Goal: Book appointment/travel/reservation

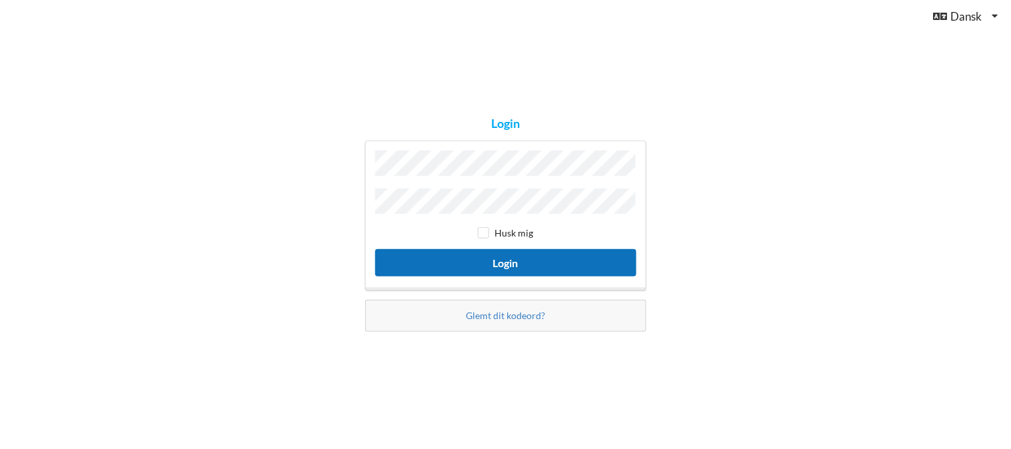
click at [517, 257] on button "Login" at bounding box center [505, 262] width 261 height 27
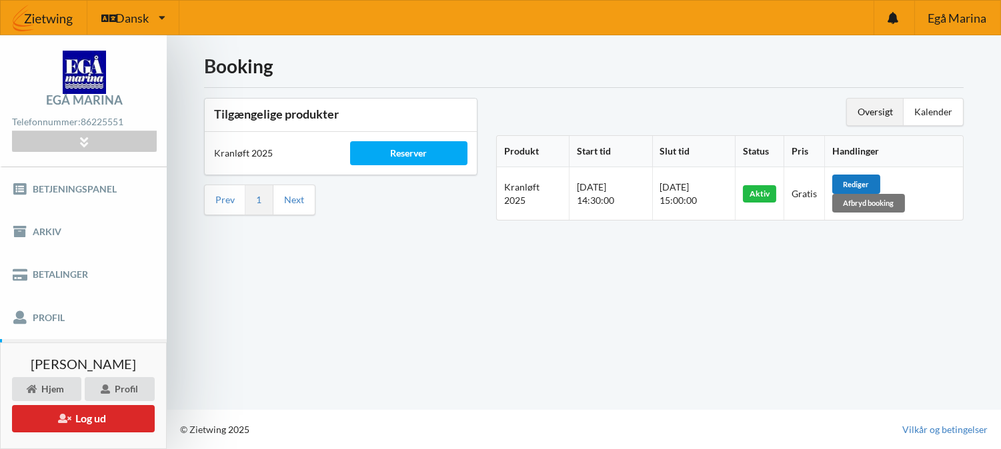
click at [880, 183] on div "Rediger" at bounding box center [856, 184] width 48 height 19
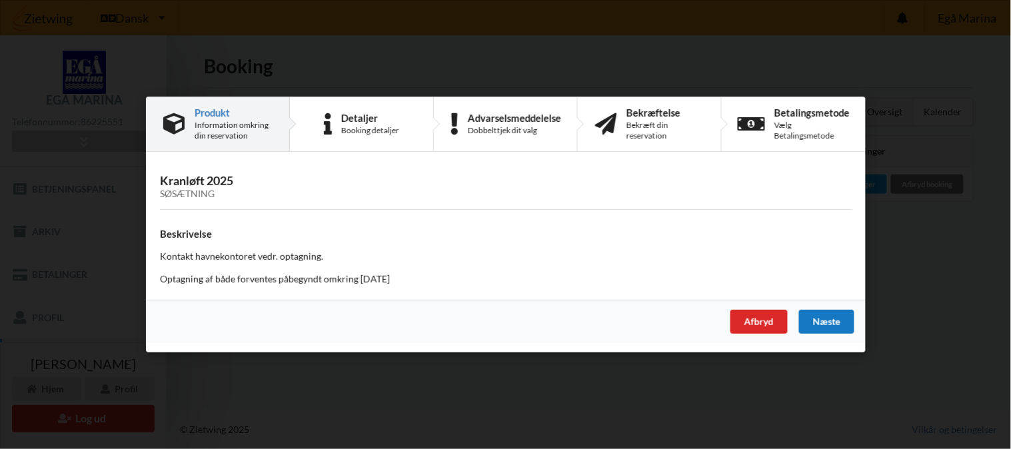
click at [821, 321] on div "Næste" at bounding box center [826, 322] width 55 height 24
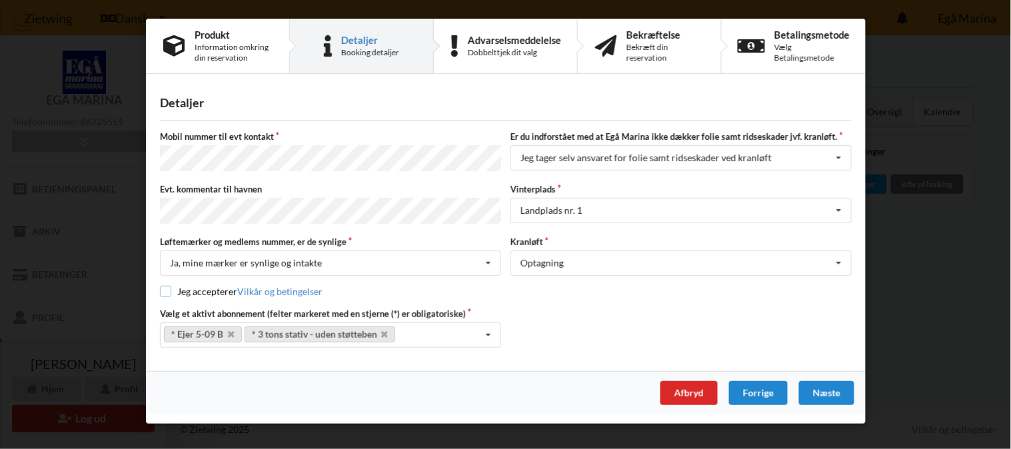
click at [165, 287] on input "checkbox" at bounding box center [165, 291] width 11 height 11
checkbox input "true"
click at [829, 382] on div "Næste" at bounding box center [826, 393] width 55 height 24
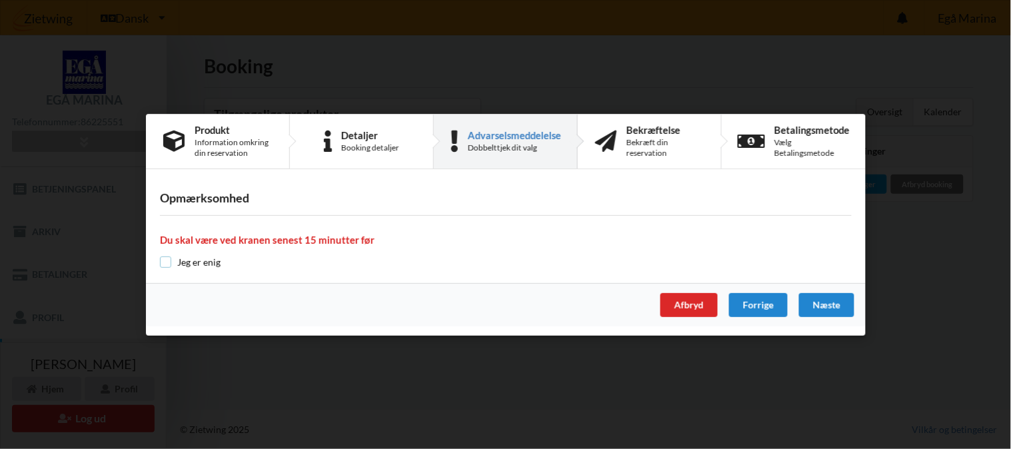
click at [164, 261] on input "checkbox" at bounding box center [165, 262] width 11 height 11
checkbox input "true"
click at [838, 301] on div "Næste" at bounding box center [826, 305] width 55 height 24
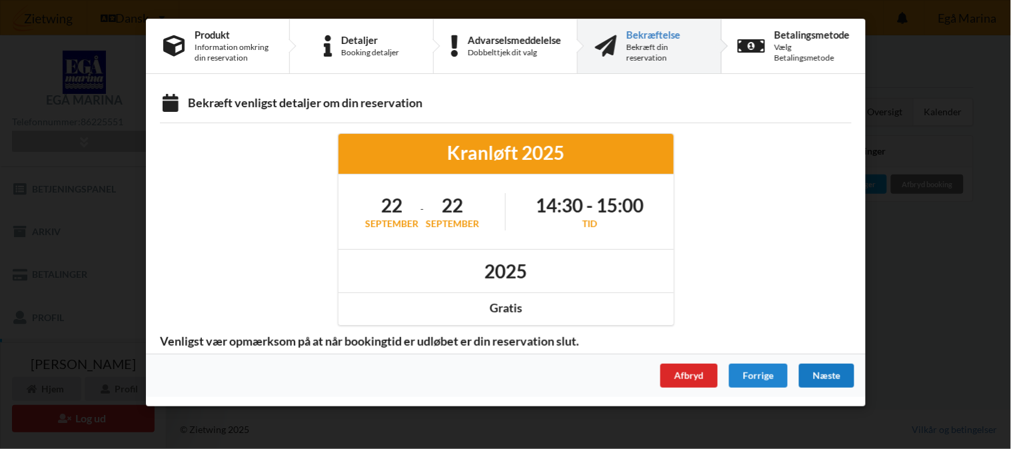
click at [837, 374] on div "Næste" at bounding box center [826, 376] width 55 height 24
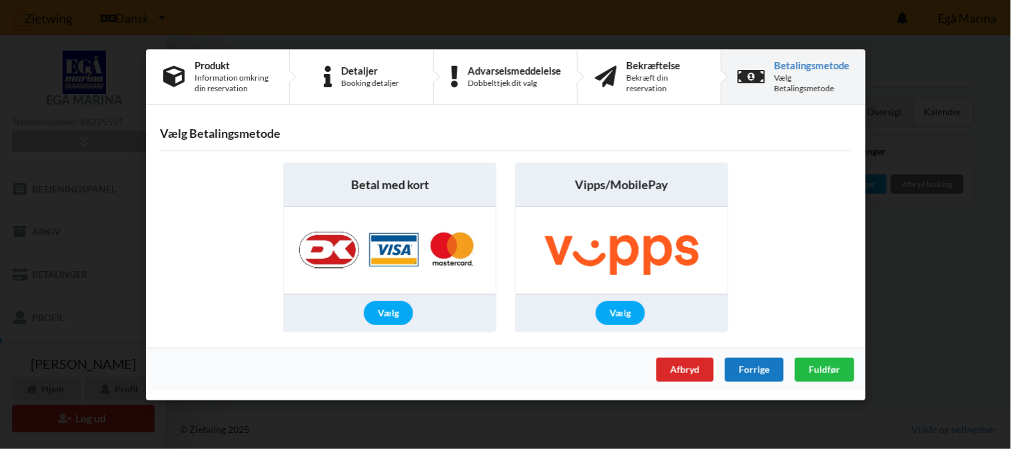
click at [755, 369] on div "Forrige" at bounding box center [754, 369] width 59 height 24
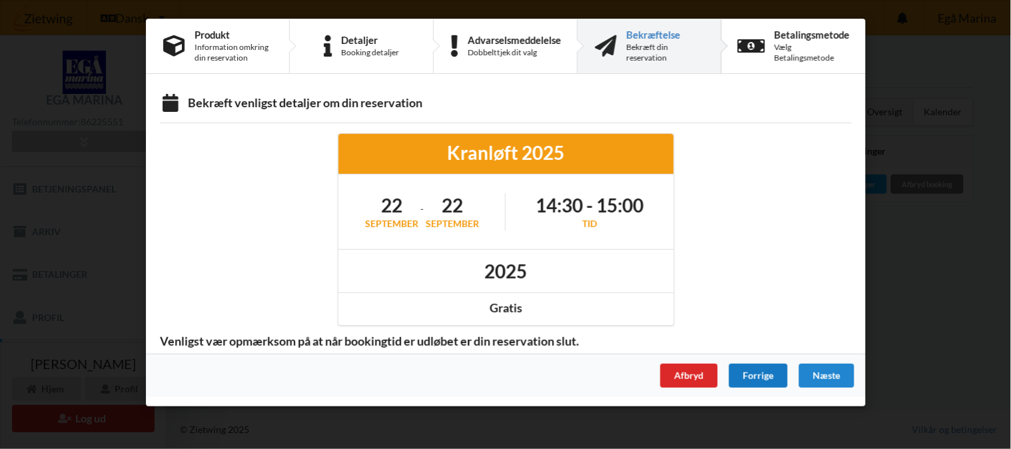
click at [747, 379] on div "Forrige" at bounding box center [758, 376] width 59 height 24
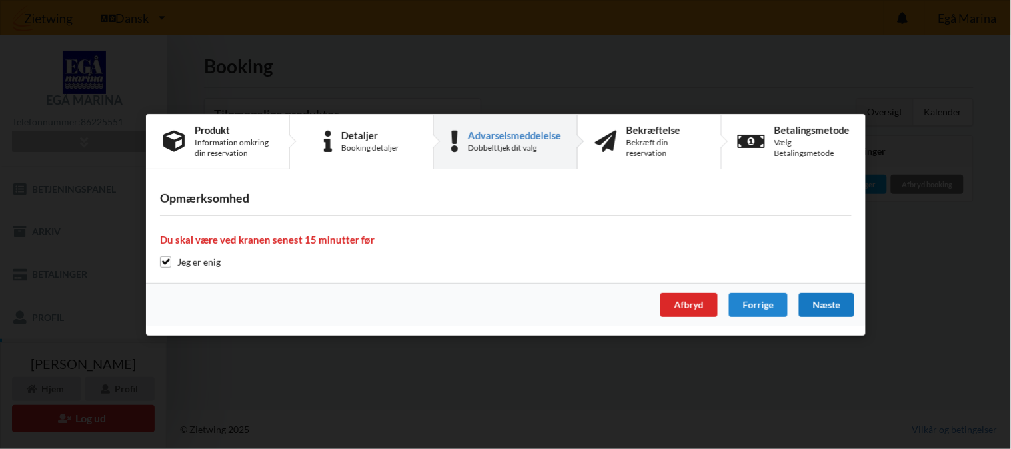
click at [830, 303] on div "Næste" at bounding box center [826, 305] width 55 height 24
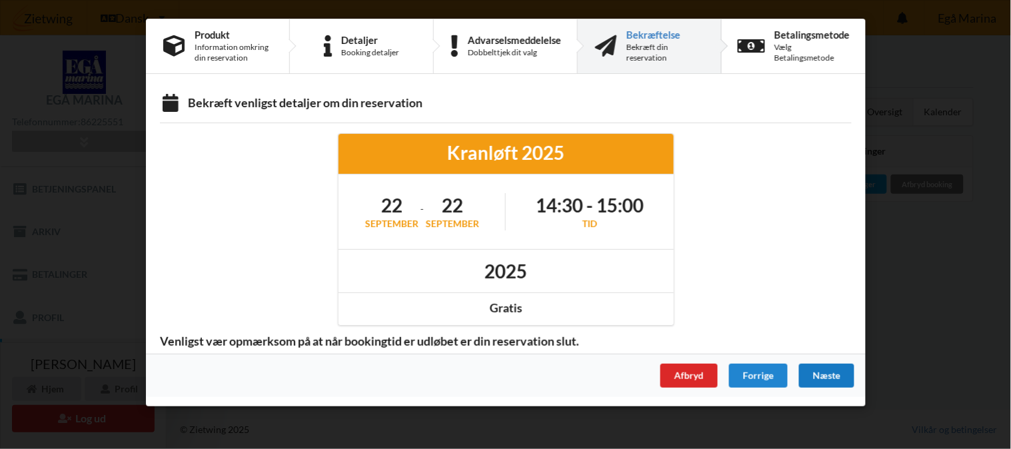
click at [817, 369] on div "Næste" at bounding box center [826, 376] width 55 height 24
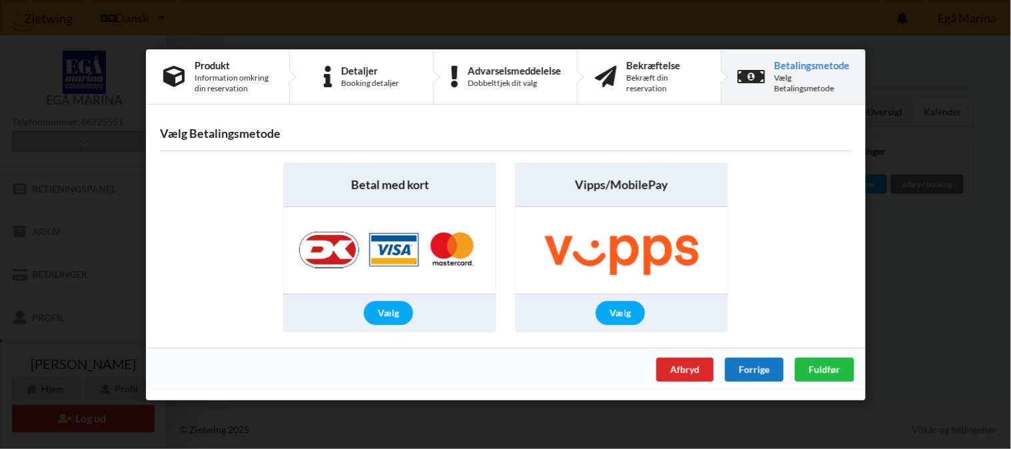
click at [763, 374] on div "Forrige" at bounding box center [754, 369] width 59 height 24
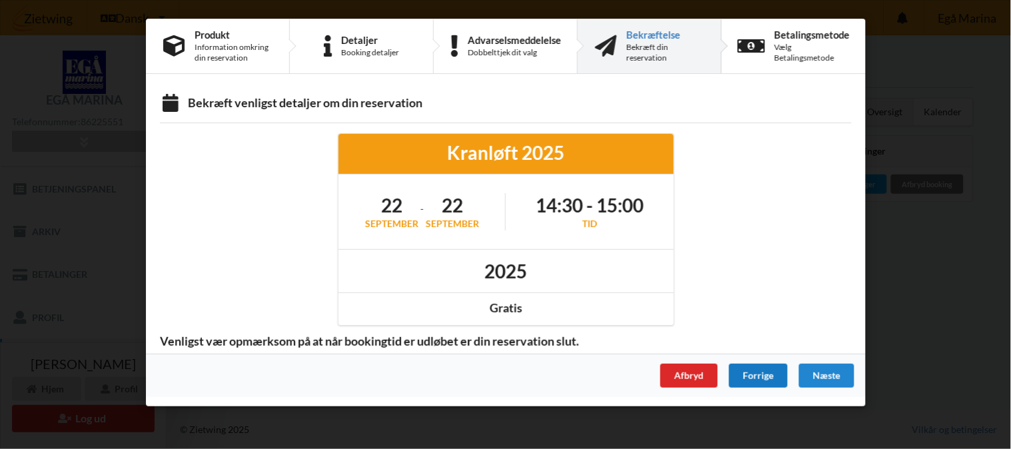
click at [763, 372] on div "Forrige" at bounding box center [758, 376] width 59 height 24
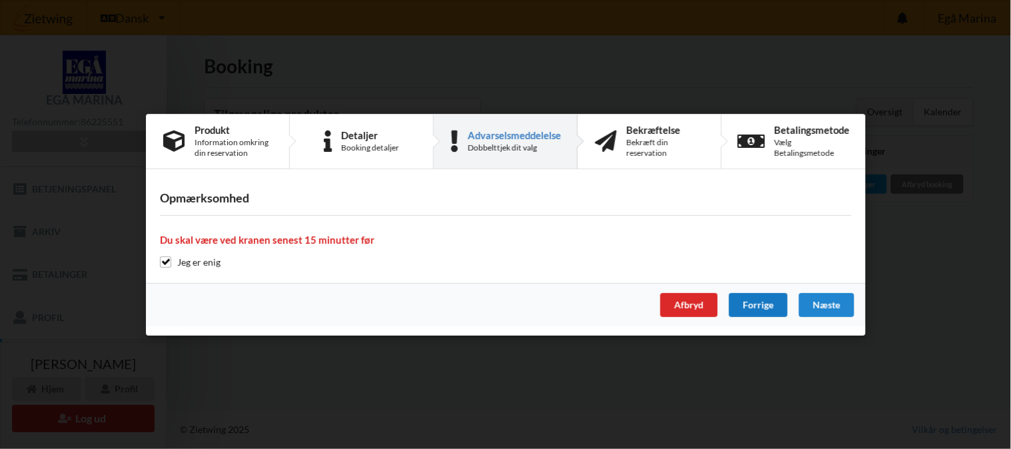
click at [764, 299] on div "Forrige" at bounding box center [758, 305] width 59 height 24
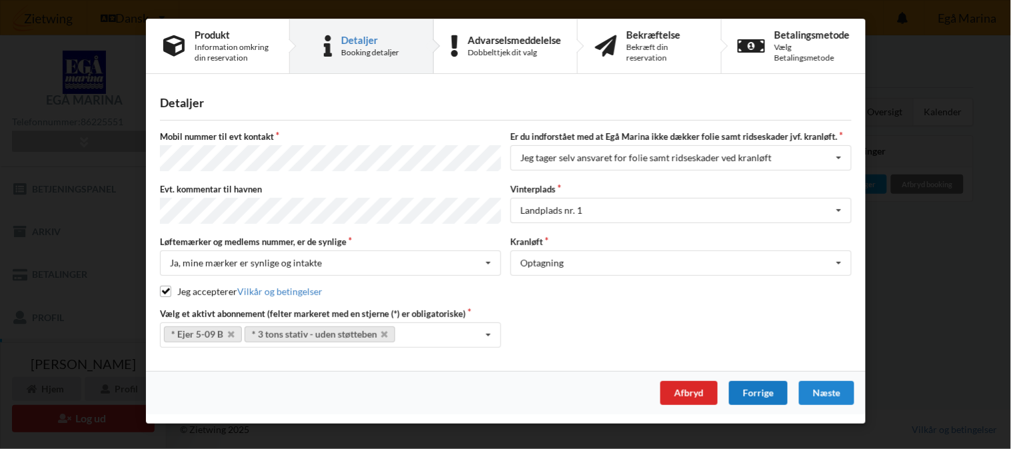
click at [757, 381] on div "Forrige" at bounding box center [758, 393] width 59 height 24
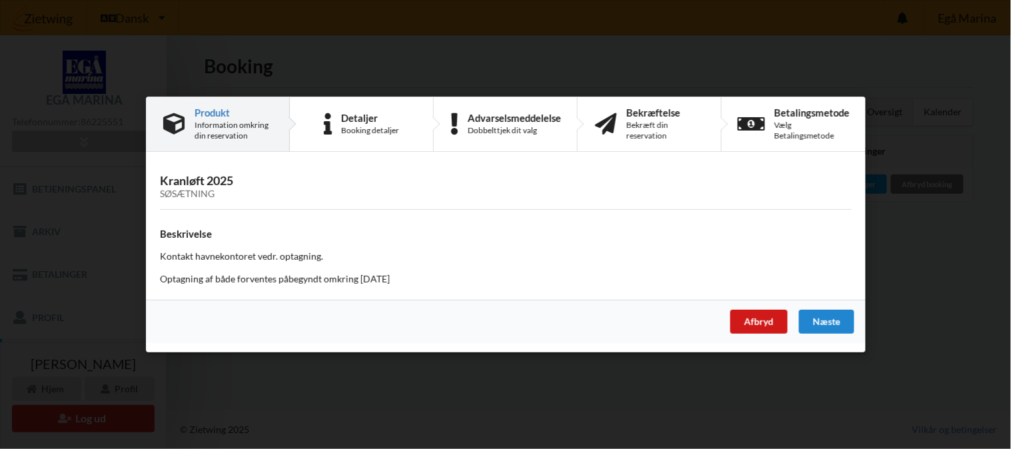
click at [751, 317] on div "Afbryd" at bounding box center [758, 322] width 57 height 24
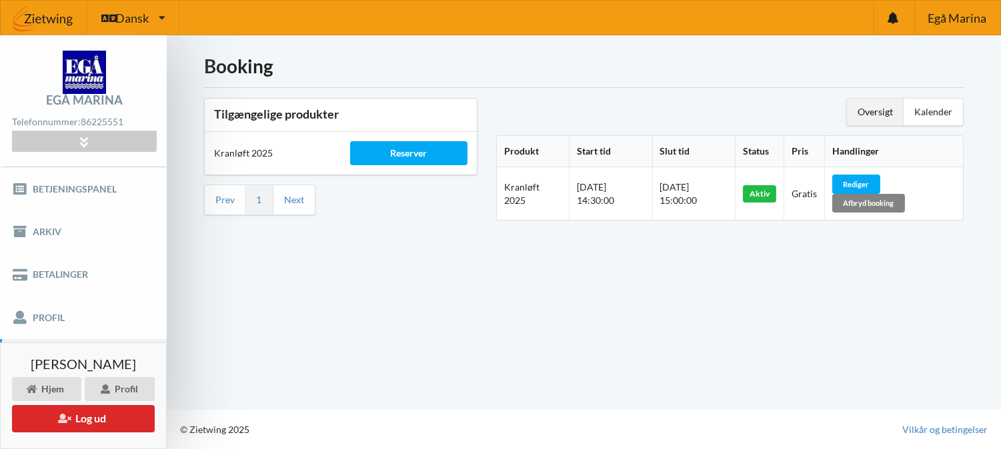
click at [861, 201] on div "Afbryd booking" at bounding box center [868, 203] width 73 height 19
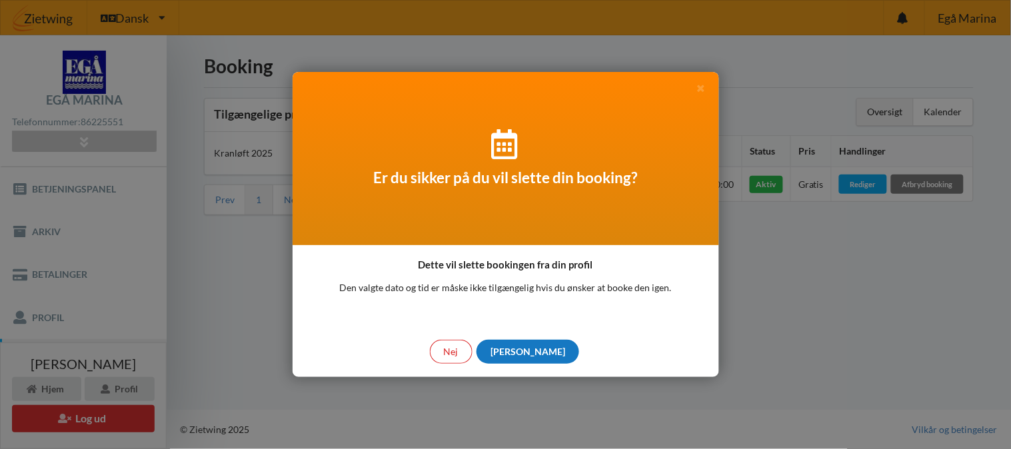
click at [527, 355] on div "[PERSON_NAME]" at bounding box center [528, 352] width 103 height 24
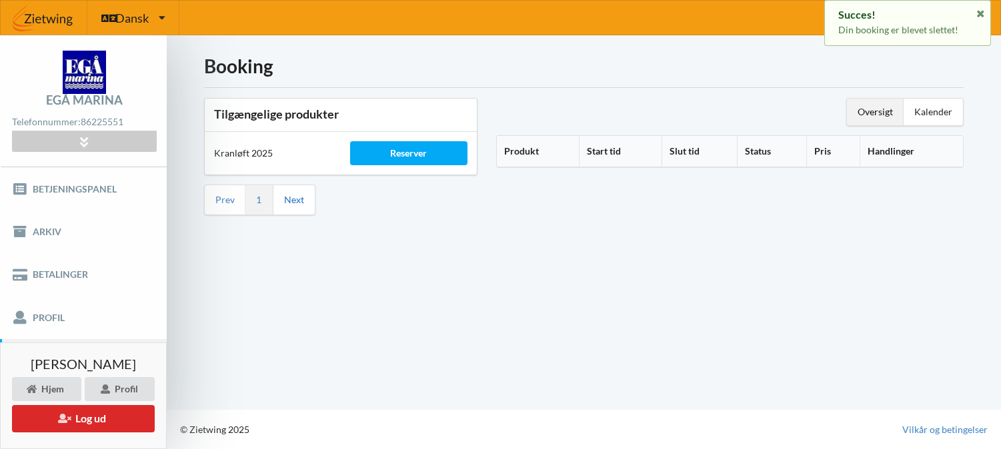
click at [300, 201] on link "Next" at bounding box center [294, 200] width 20 height 12
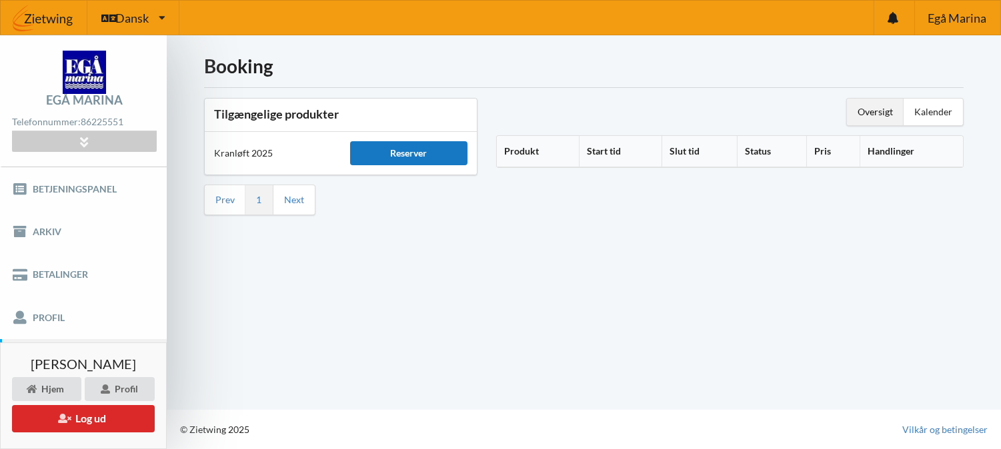
click at [405, 152] on div "Reserver" at bounding box center [408, 153] width 117 height 24
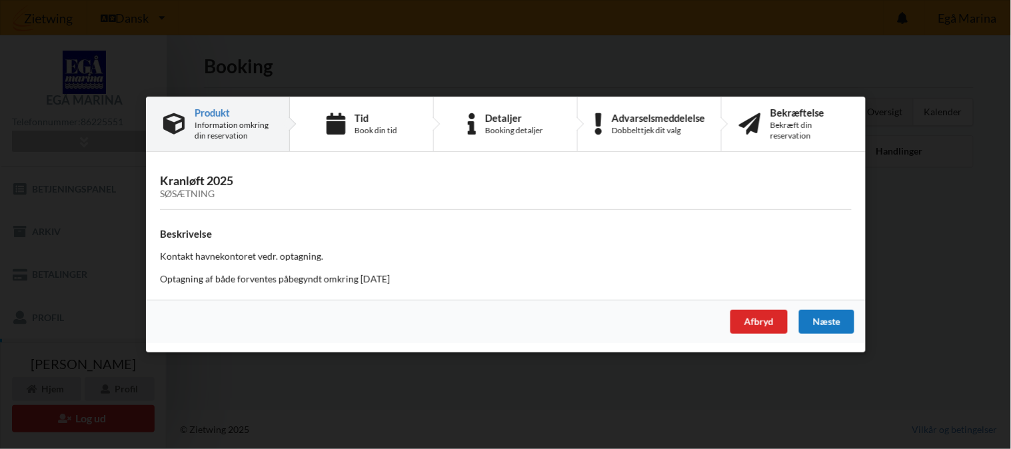
click at [839, 318] on div "Næste" at bounding box center [826, 322] width 55 height 24
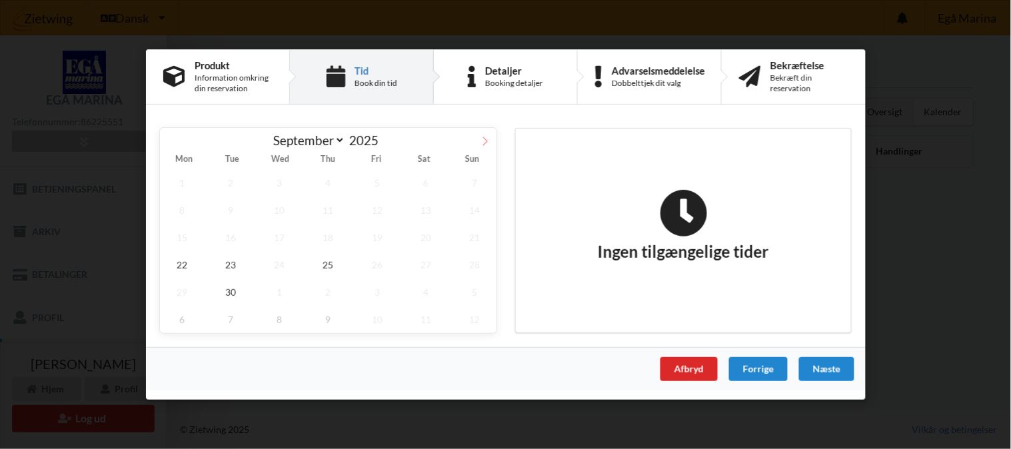
click at [487, 137] on icon at bounding box center [485, 141] width 9 height 9
select select "9"
click at [283, 209] on span "8" at bounding box center [279, 210] width 44 height 27
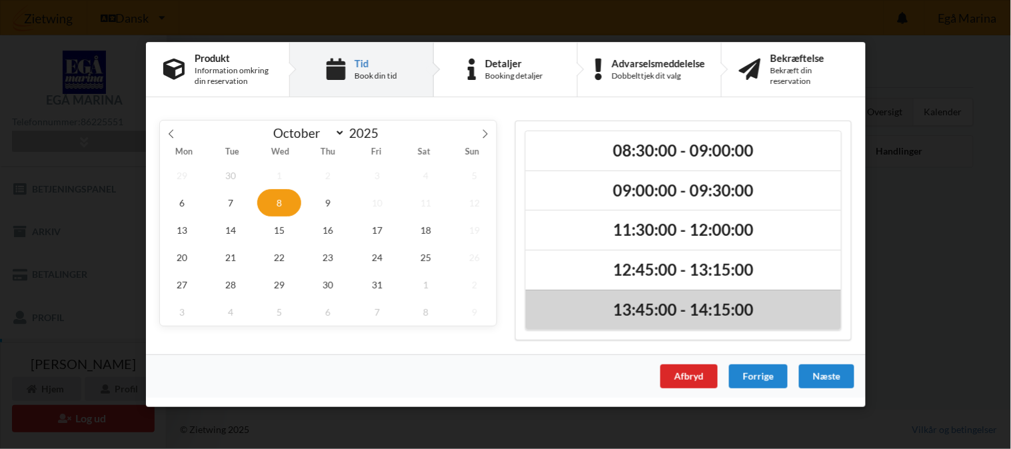
click at [655, 297] on div "13:45:00 - 14:15:00" at bounding box center [683, 310] width 315 height 40
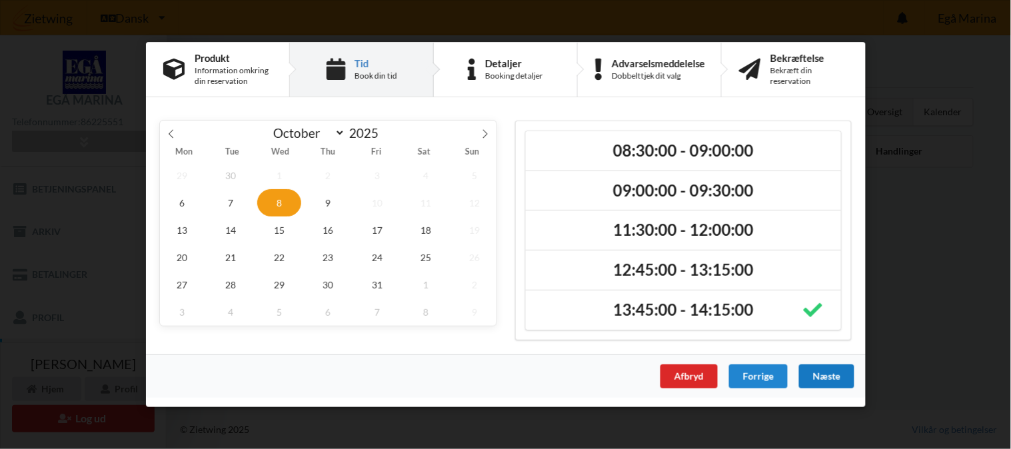
click at [829, 375] on div "Næste" at bounding box center [826, 377] width 55 height 24
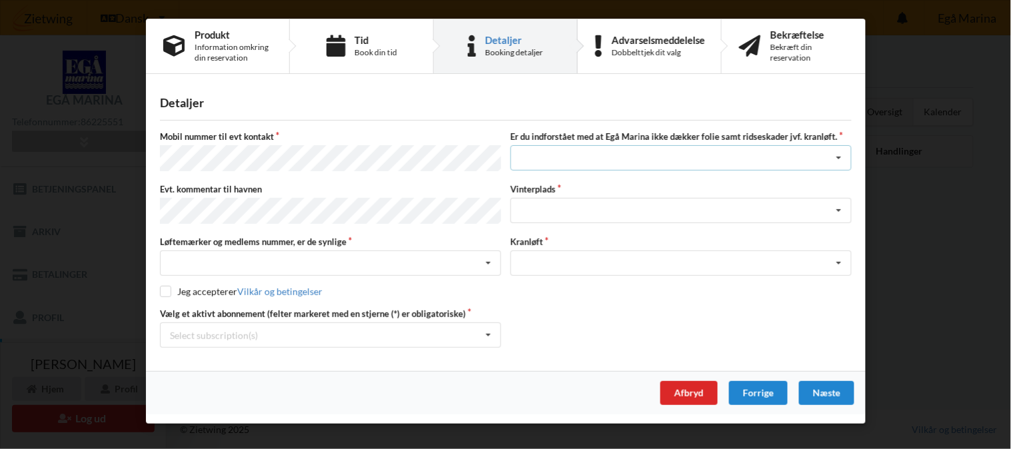
click at [592, 149] on div "Jeg har tæpper med og tager selv ansvaret for eventuelle folie samt ridseskader…" at bounding box center [681, 157] width 341 height 25
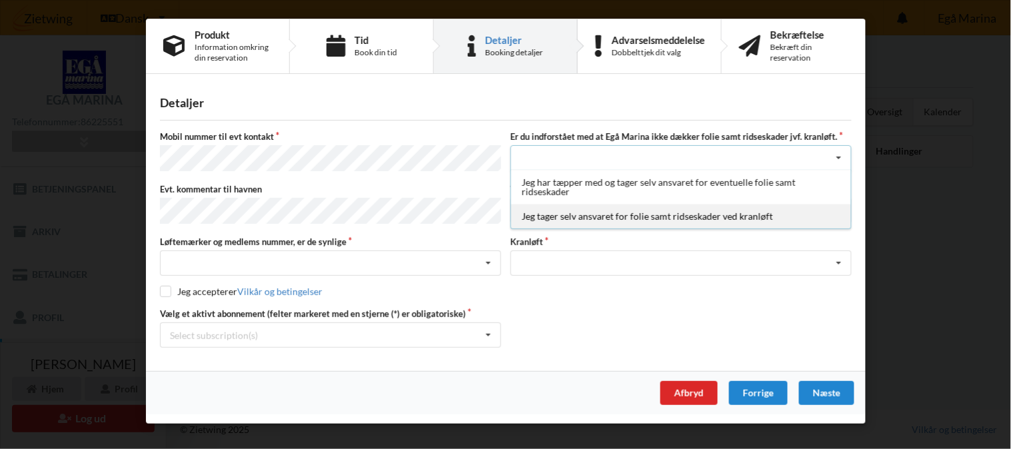
click at [575, 221] on div "Jeg tager selv ansvaret for folie samt ridseskader ved kranløft" at bounding box center [681, 216] width 340 height 25
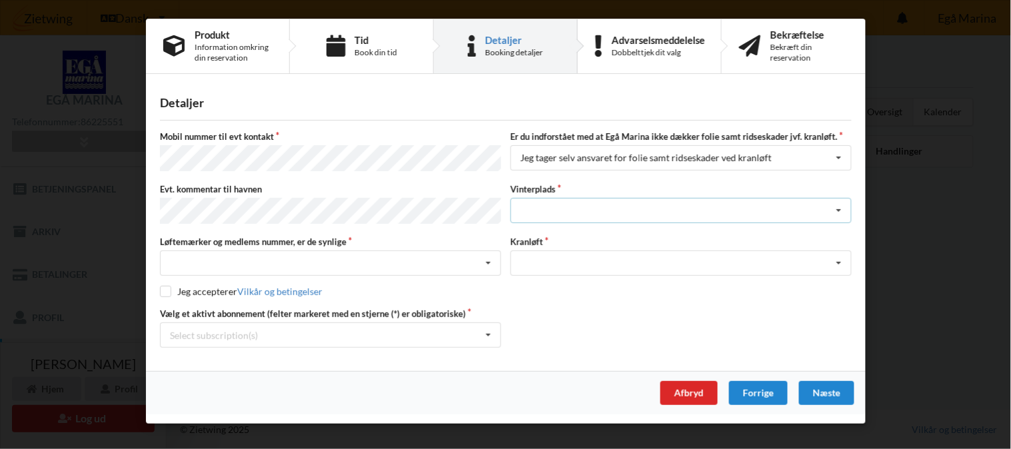
click at [837, 205] on icon at bounding box center [839, 211] width 20 height 25
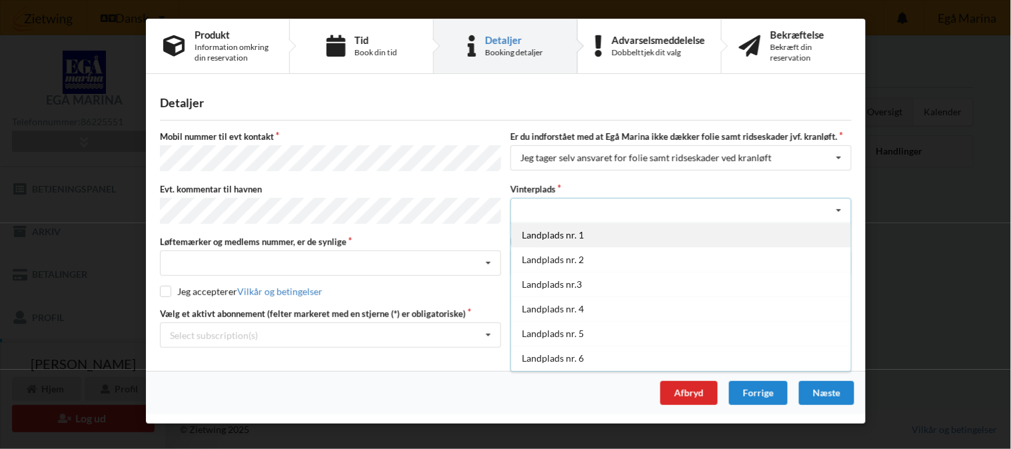
click at [700, 229] on div "Landplads nr. 1" at bounding box center [681, 235] width 340 height 25
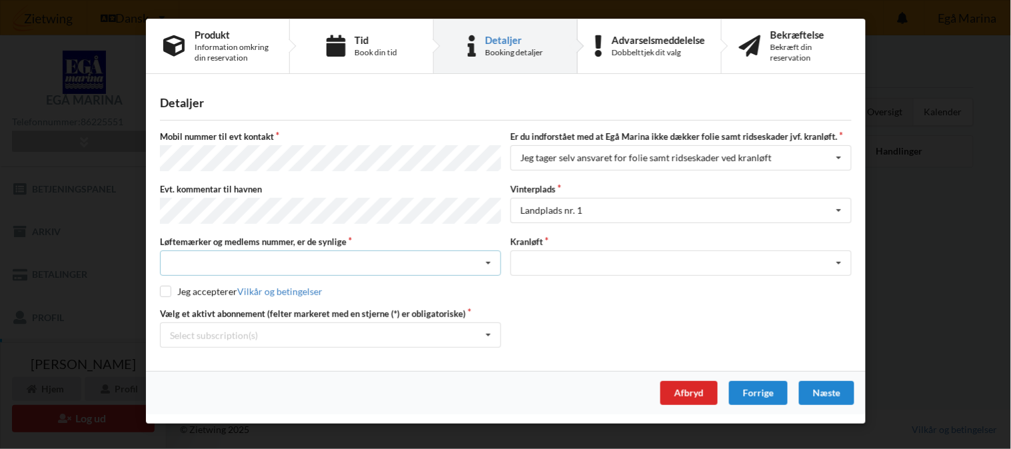
click at [489, 257] on icon at bounding box center [489, 263] width 20 height 25
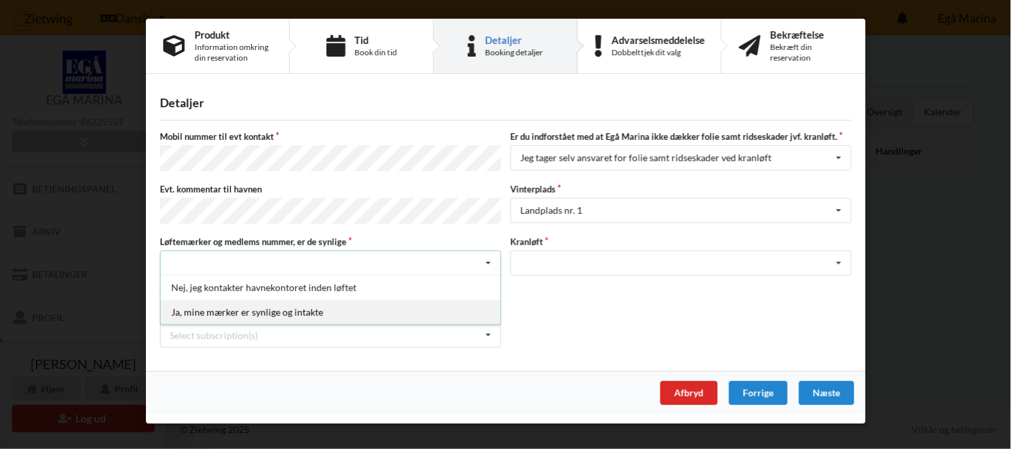
click at [356, 300] on div "Ja, mine mærker er synlige og intakte" at bounding box center [331, 312] width 340 height 25
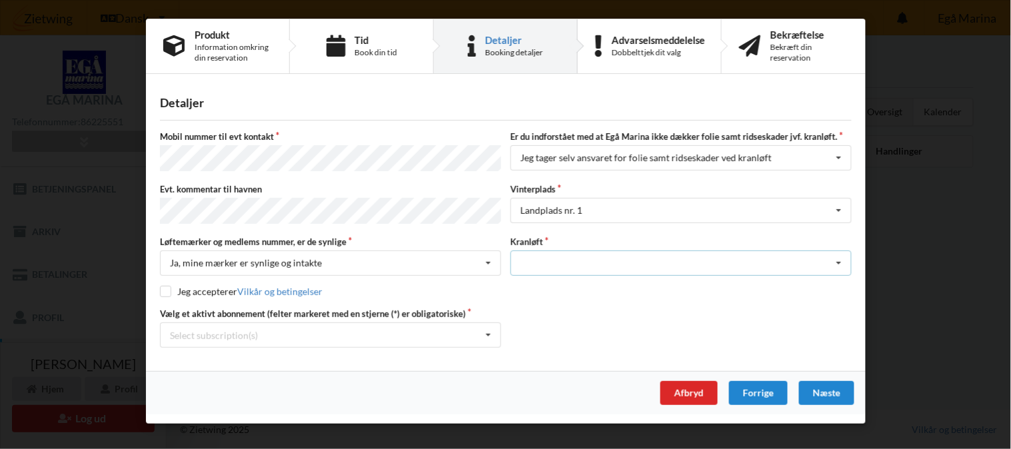
click at [838, 255] on icon at bounding box center [839, 263] width 20 height 25
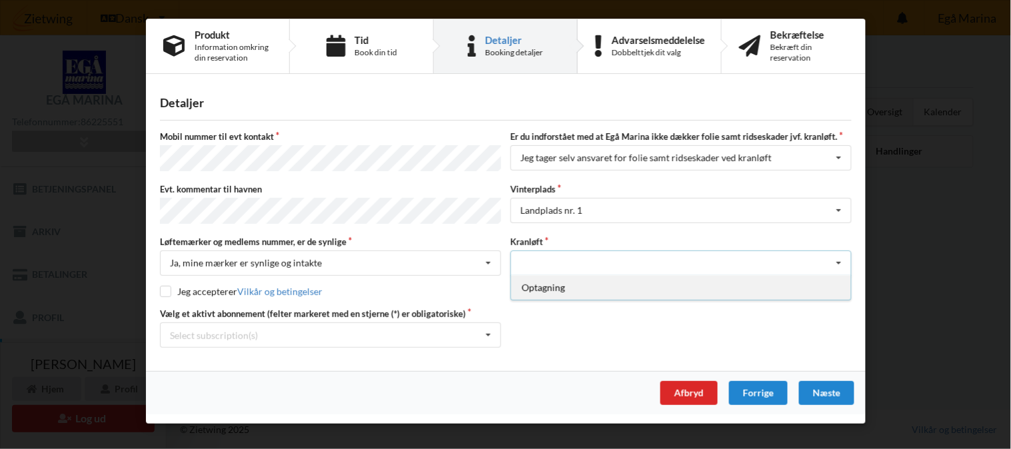
click at [797, 283] on div "Optagning" at bounding box center [681, 287] width 340 height 25
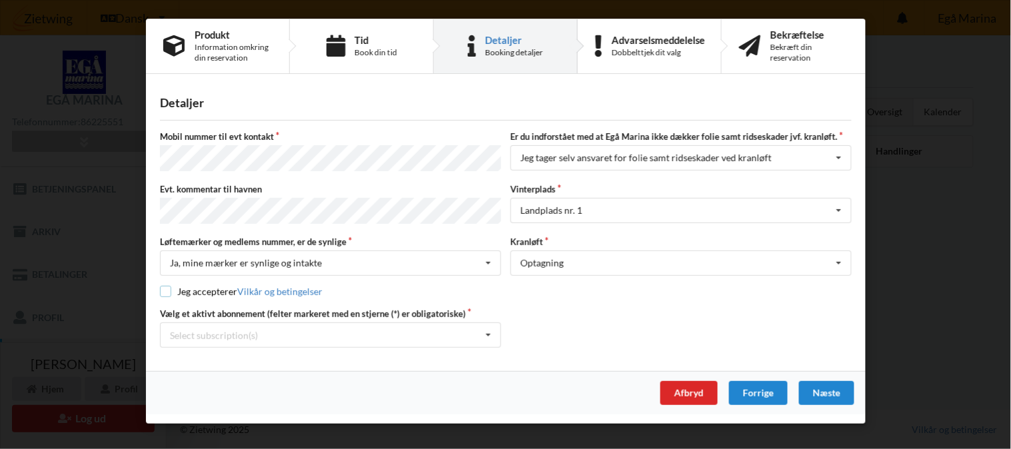
click at [163, 288] on input "checkbox" at bounding box center [165, 291] width 11 height 11
checkbox input "true"
click at [491, 327] on icon at bounding box center [489, 335] width 20 height 25
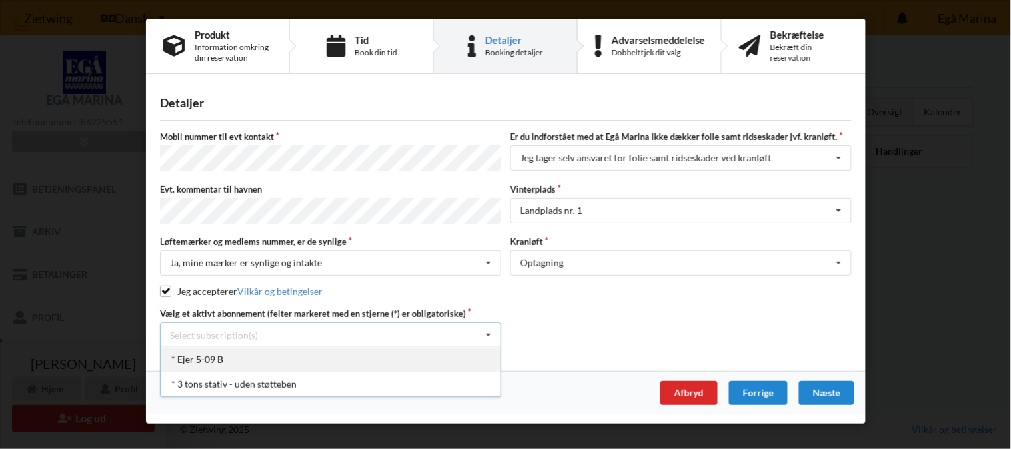
click at [374, 352] on div "* Ejer 5-09 B" at bounding box center [331, 359] width 340 height 25
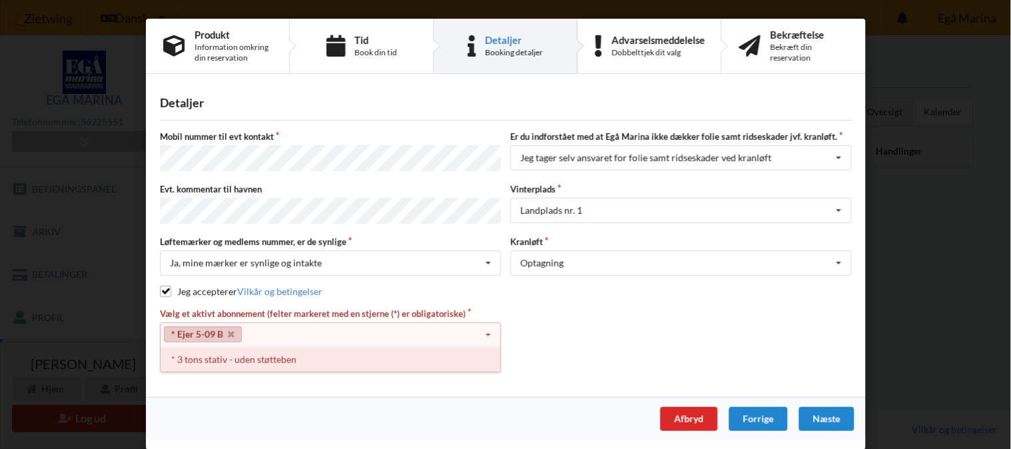
click at [361, 361] on div "* 3 tons stativ - uden støtteben" at bounding box center [331, 359] width 340 height 25
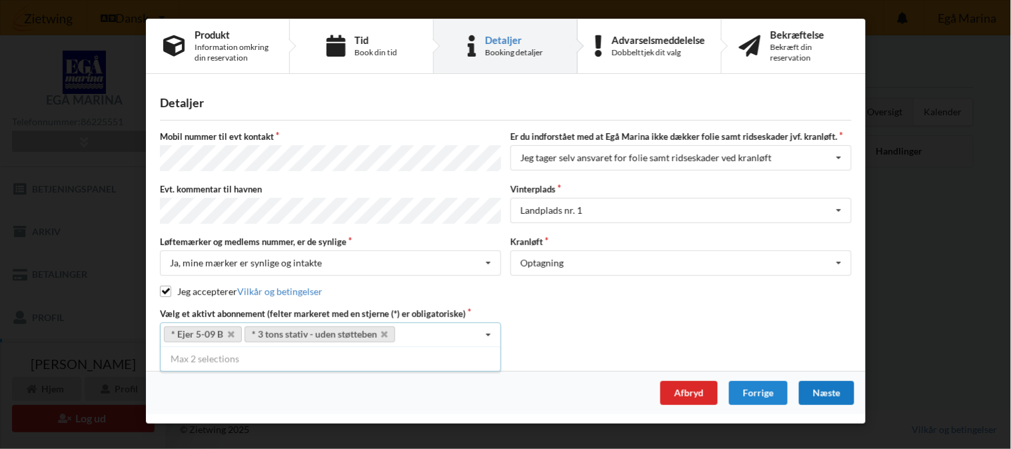
click at [837, 384] on div "Næste" at bounding box center [826, 393] width 55 height 24
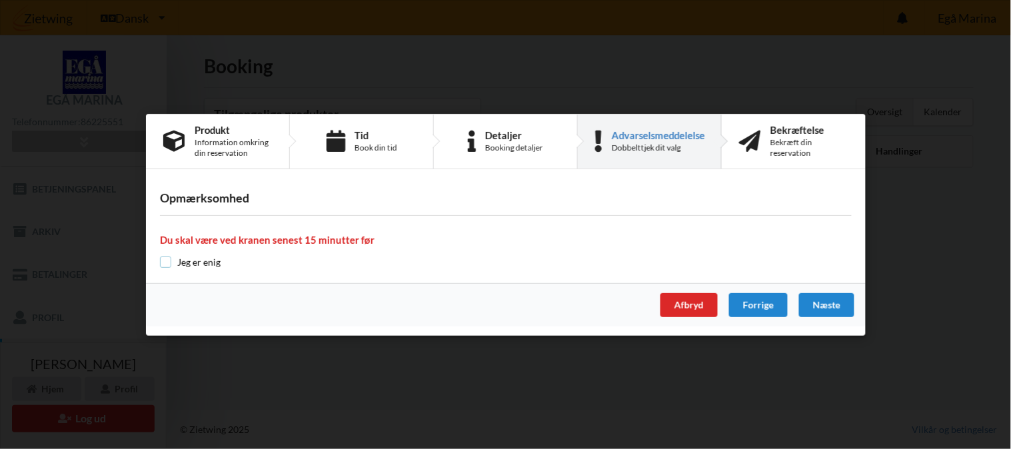
click at [163, 262] on input "checkbox" at bounding box center [165, 262] width 11 height 11
checkbox input "true"
click at [823, 301] on div "Næste" at bounding box center [826, 305] width 55 height 24
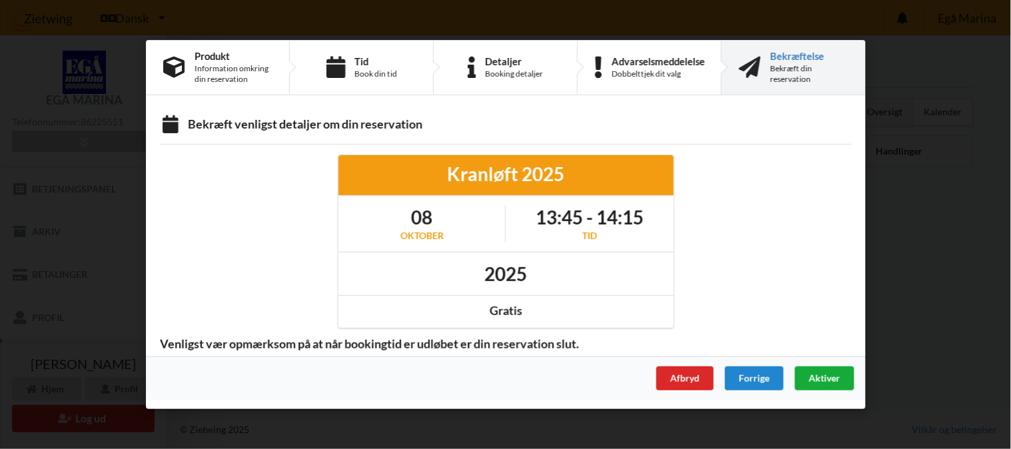
click at [819, 377] on span "Aktiver" at bounding box center [824, 378] width 31 height 11
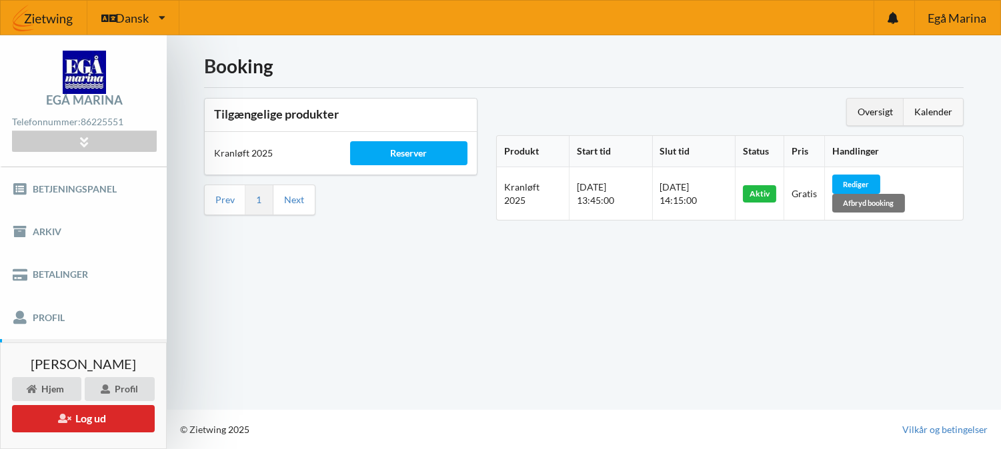
click at [921, 117] on div "Kalender" at bounding box center [932, 112] width 59 height 27
